Goal: Transaction & Acquisition: Subscribe to service/newsletter

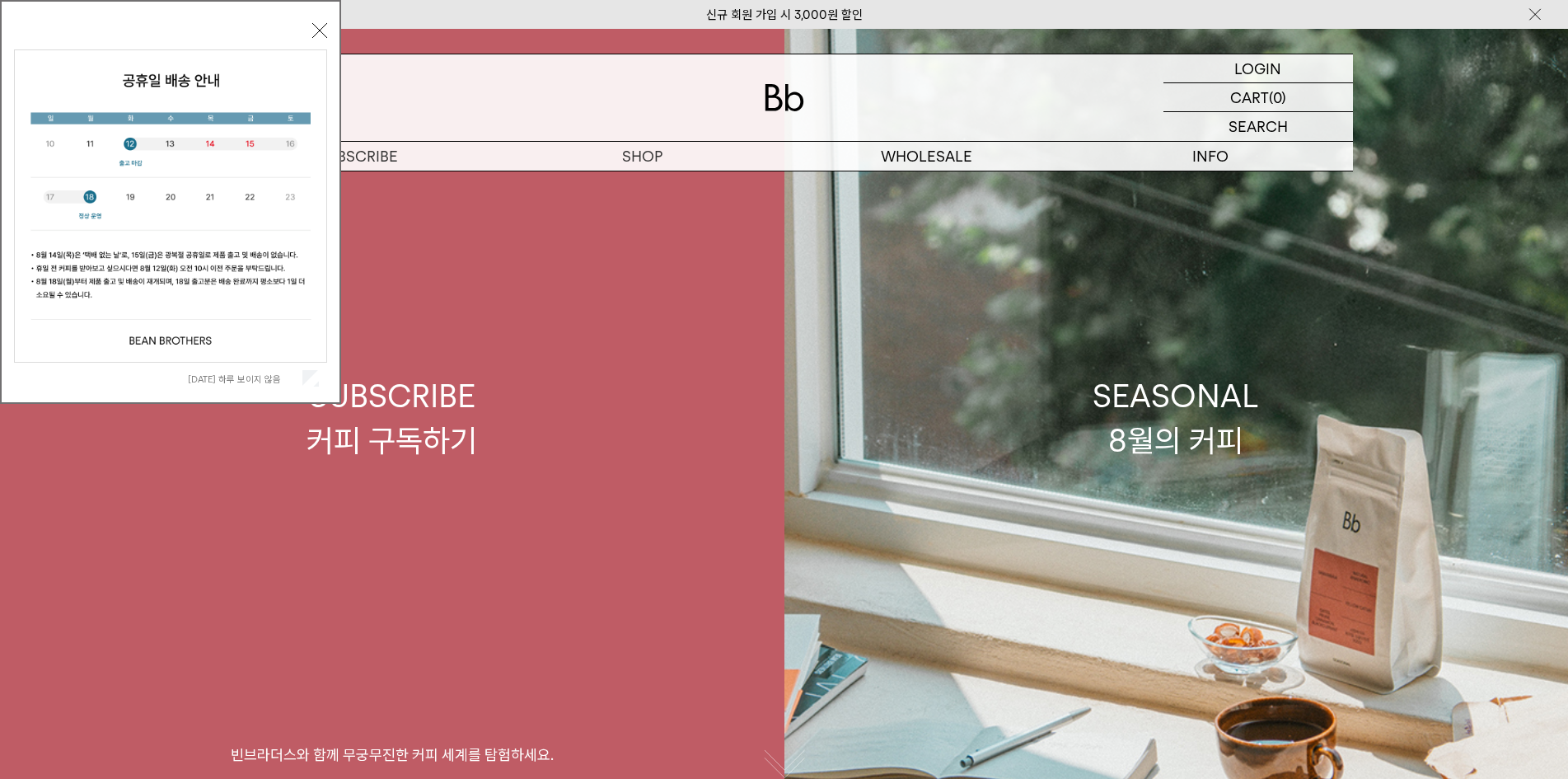
click at [657, 386] on link "SUBSCRIBE 커피 구독하기 빈브라더스와 함께 무궁무진한 커피 세계를 탐험하세요." at bounding box center [392, 418] width 784 height 779
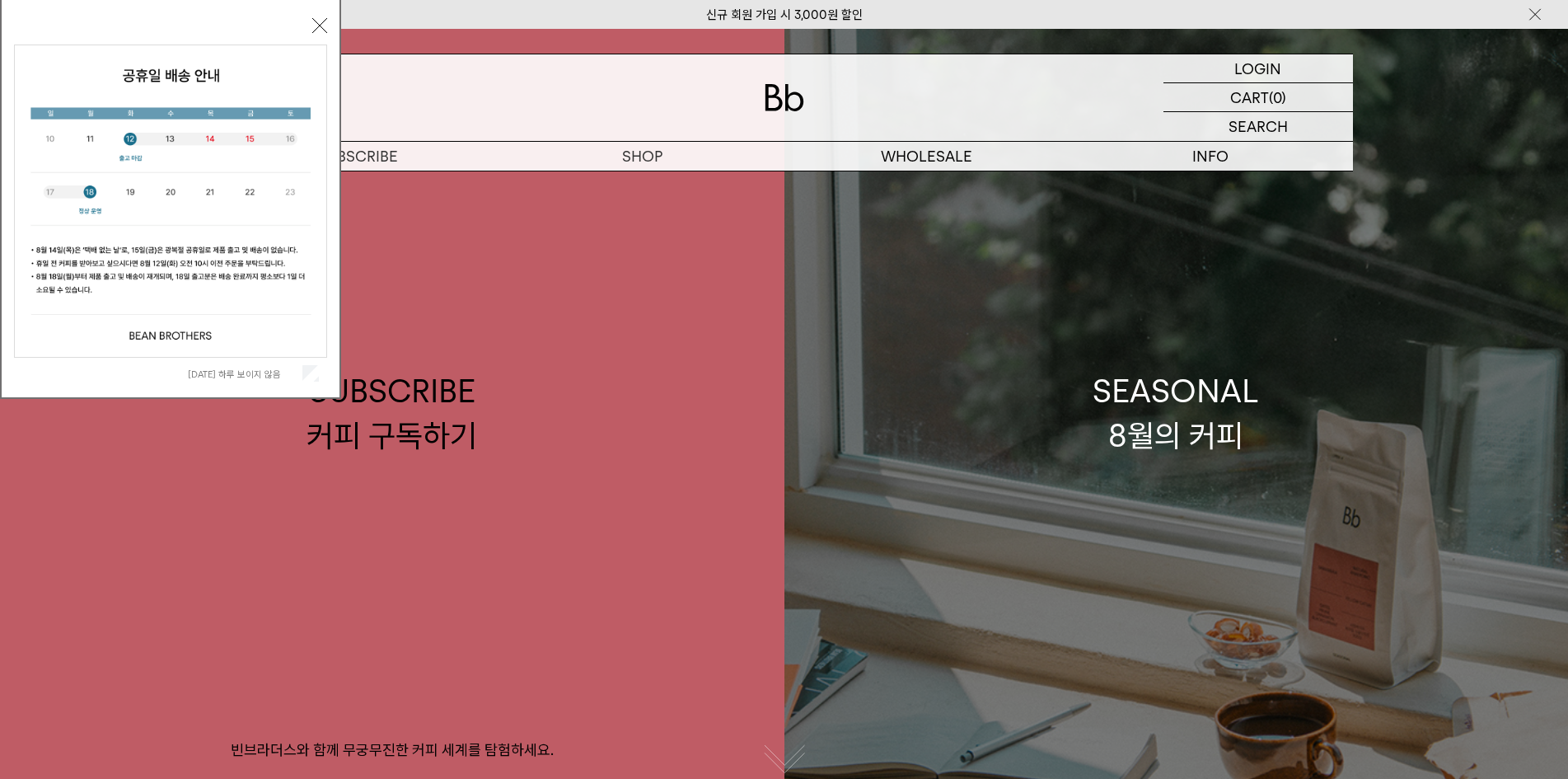
scroll to position [741, 0]
